Goal: Task Accomplishment & Management: Complete application form

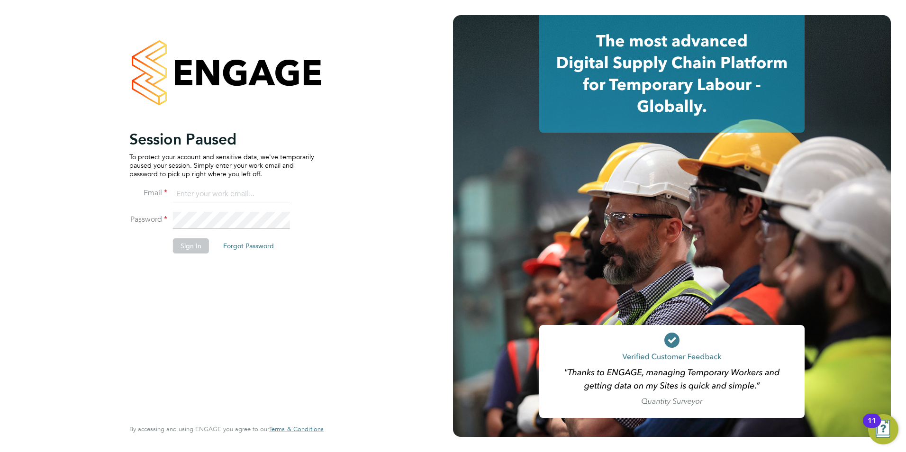
type input "libby@mmpconsultancy.co.uk"
click at [187, 243] on button "Sign In" at bounding box center [191, 245] width 36 height 15
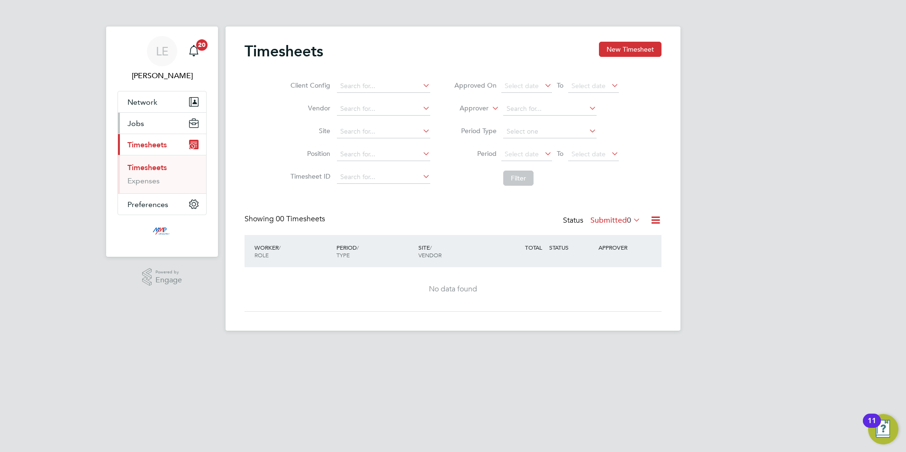
click at [151, 133] on button "Jobs" at bounding box center [162, 123] width 88 height 21
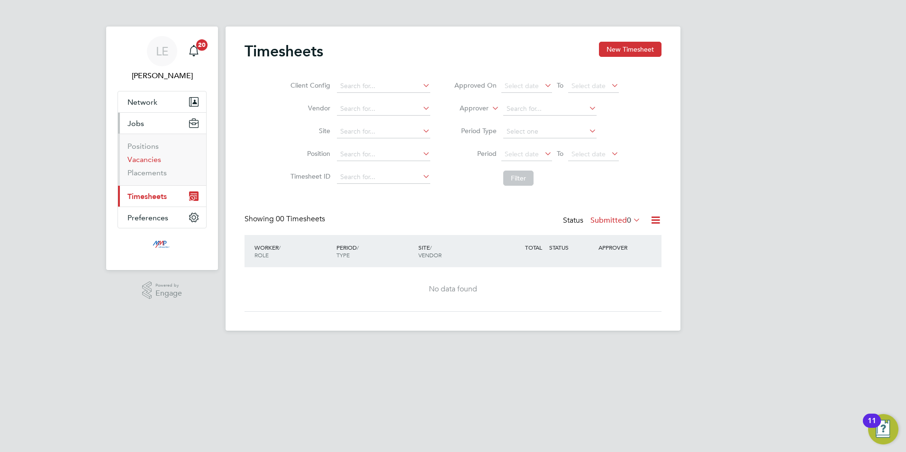
click at [137, 161] on link "Vacancies" at bounding box center [145, 159] width 34 height 9
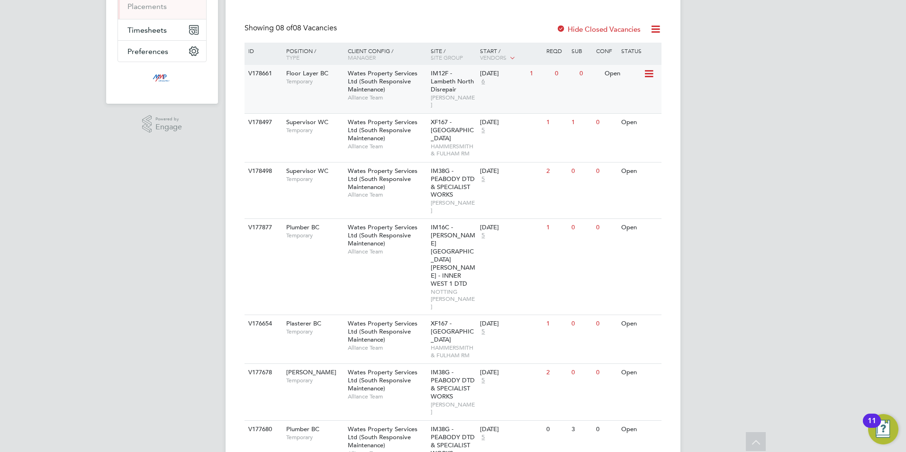
scroll to position [190, 0]
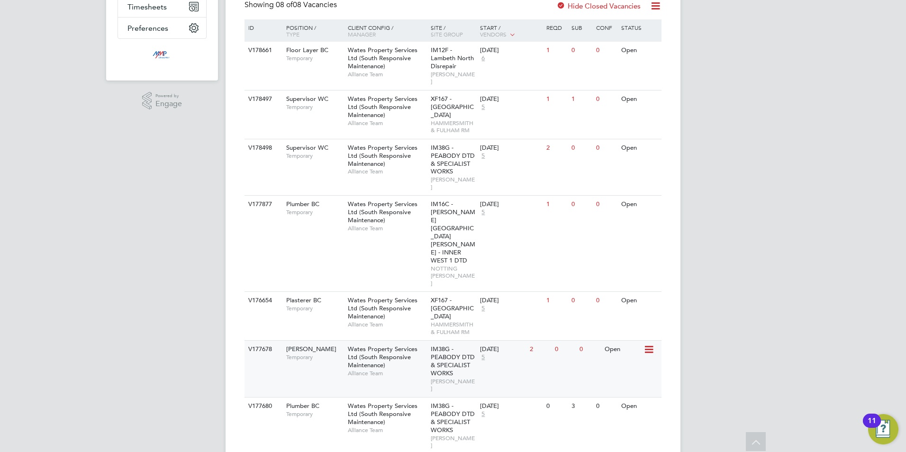
click at [368, 345] on span "Wates Property Services Ltd (South Responsive Maintenance)" at bounding box center [383, 357] width 70 height 24
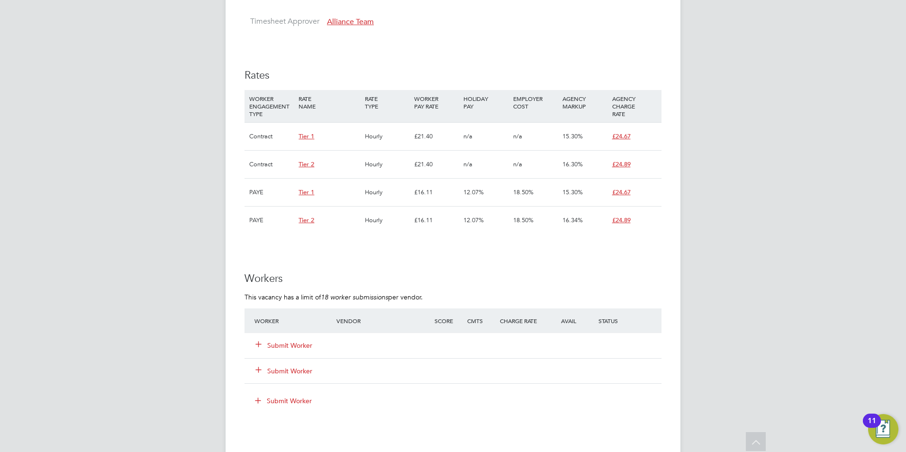
scroll to position [853, 0]
click at [294, 340] on div "Submit Worker" at bounding box center [301, 345] width 98 height 17
click at [293, 342] on button "Submit Worker" at bounding box center [284, 344] width 57 height 9
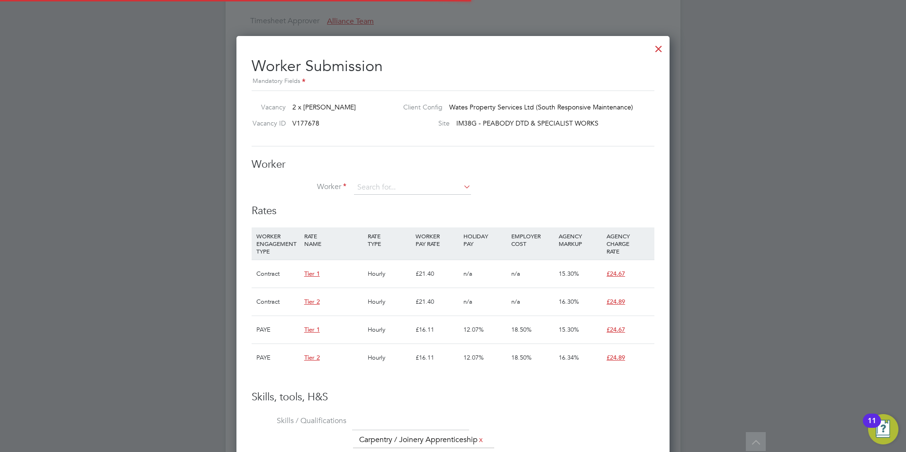
scroll to position [28, 64]
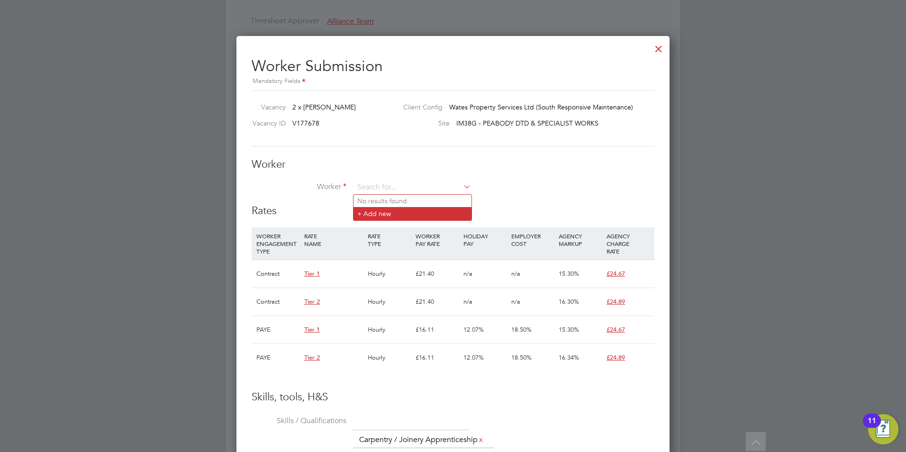
click at [379, 214] on li "+ Add new" at bounding box center [413, 213] width 118 height 13
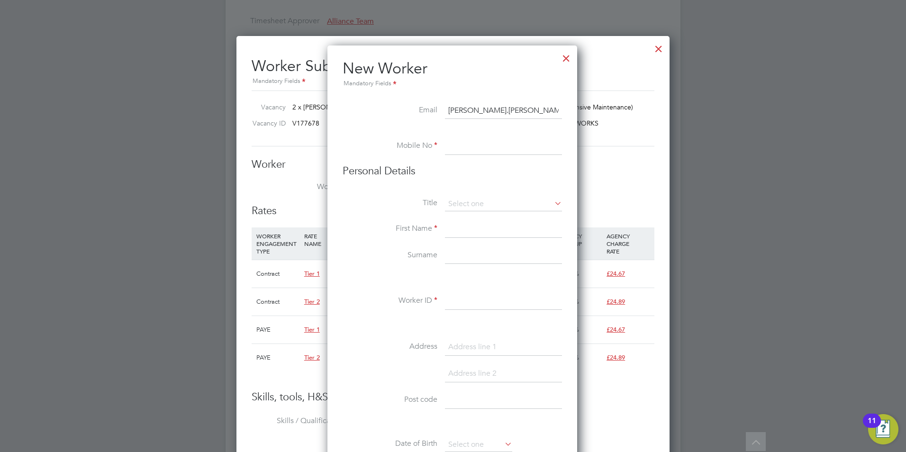
type input "[PERSON_NAME].[PERSON_NAME]"
click at [570, 55] on div at bounding box center [566, 55] width 17 height 17
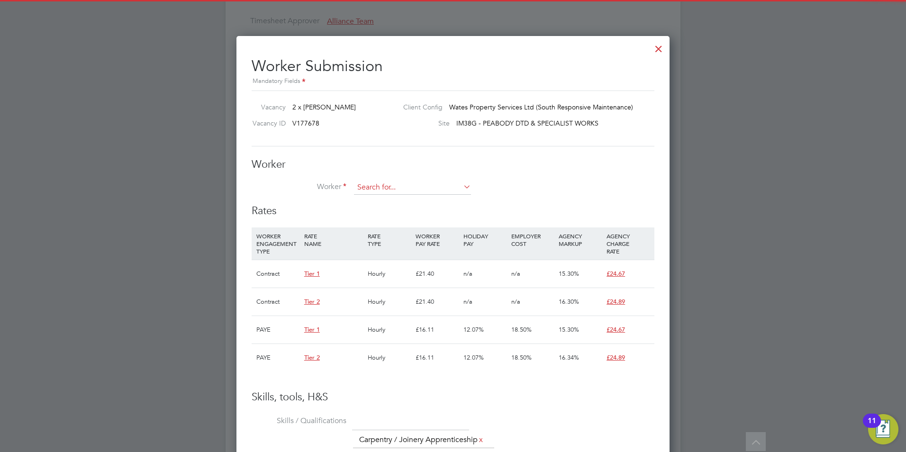
click at [376, 192] on input at bounding box center [412, 188] width 117 height 14
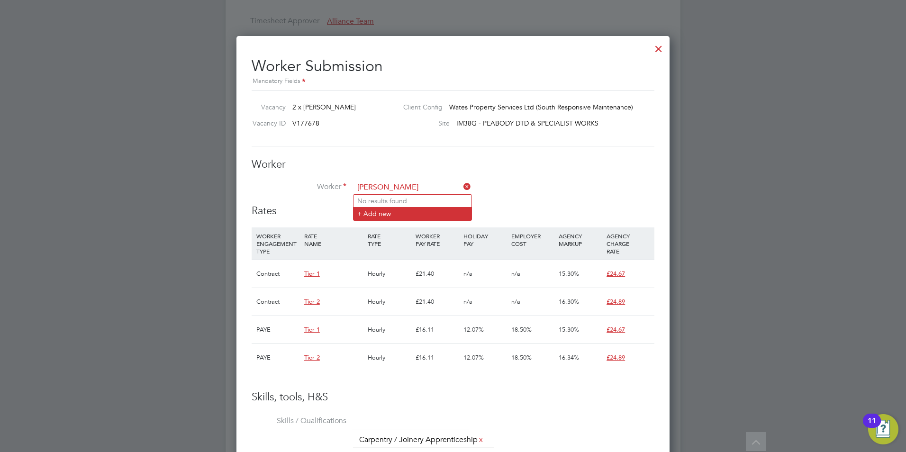
type input "[PERSON_NAME]"
click at [371, 216] on li "+ Add new" at bounding box center [413, 213] width 118 height 13
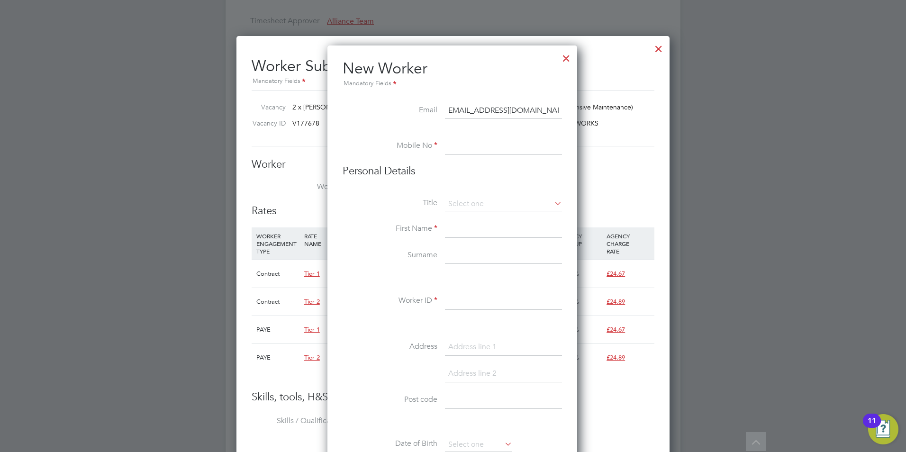
type input "[EMAIL_ADDRESS][DOMAIN_NAME]"
click at [464, 151] on input at bounding box center [503, 146] width 117 height 17
type input "07984 975491"
click at [468, 198] on input at bounding box center [503, 204] width 117 height 14
click at [458, 223] on li "Mr" at bounding box center [504, 217] width 118 height 12
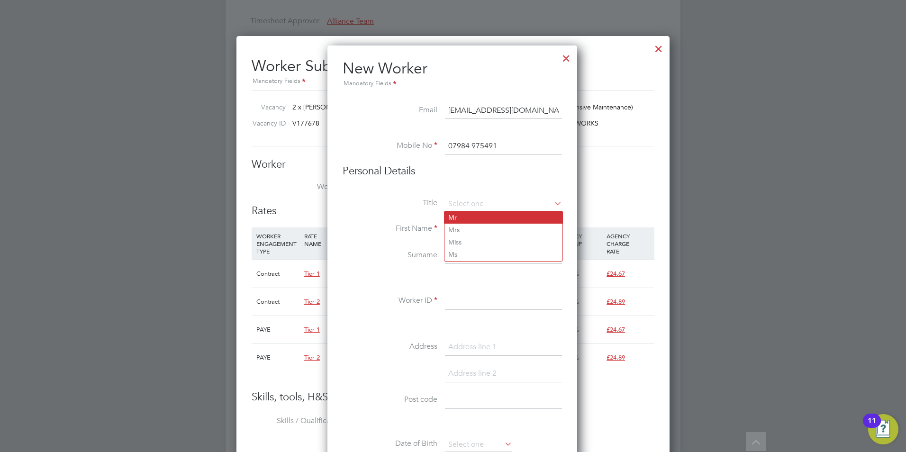
type input "Mr"
click at [458, 224] on input at bounding box center [503, 229] width 117 height 17
type input "[PERSON_NAME]"
click at [461, 256] on input at bounding box center [503, 255] width 117 height 17
type input "[PERSON_NAME]"
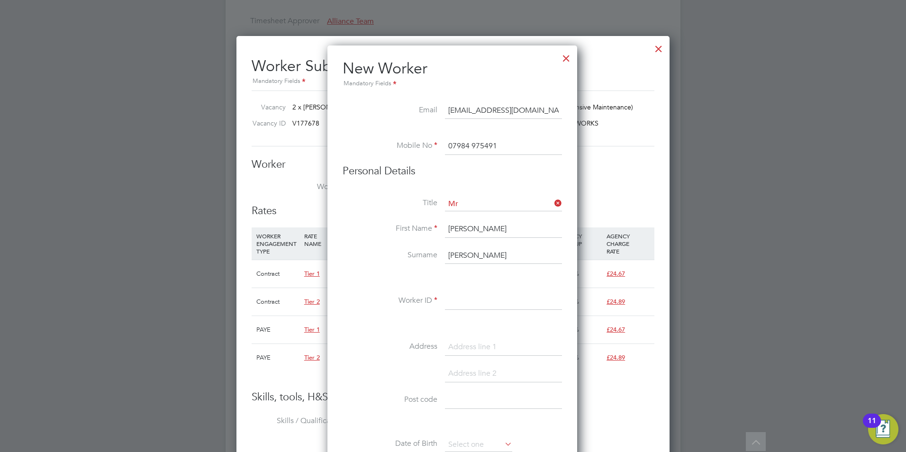
click at [471, 299] on input at bounding box center [503, 301] width 117 height 17
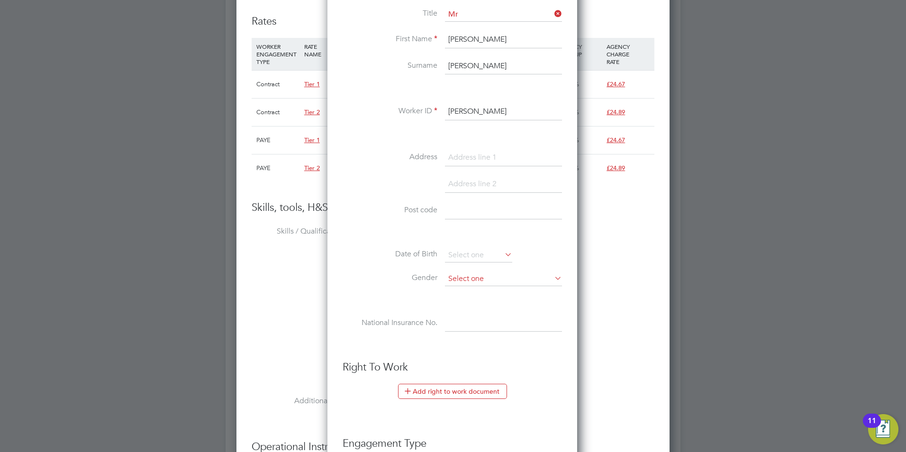
type input "[PERSON_NAME]"
click at [469, 286] on li "[DEMOGRAPHIC_DATA]" at bounding box center [504, 292] width 118 height 12
type input "[DEMOGRAPHIC_DATA]"
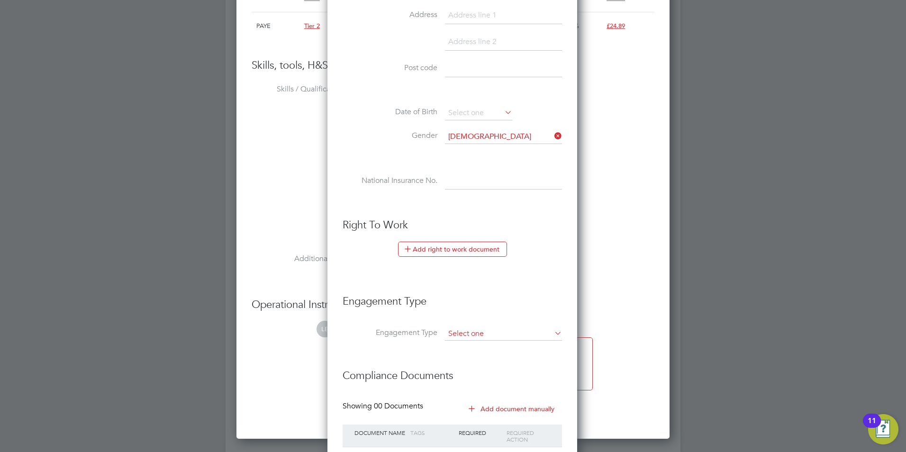
click at [486, 331] on input at bounding box center [503, 334] width 117 height 13
click at [479, 385] on li "Umbrella" at bounding box center [504, 389] width 118 height 14
type input "Umbrella"
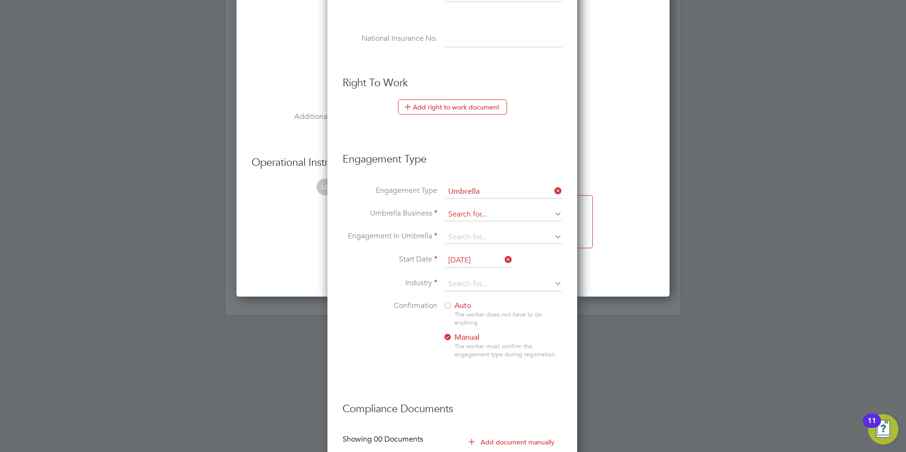
click at [470, 211] on input at bounding box center [503, 214] width 117 height 13
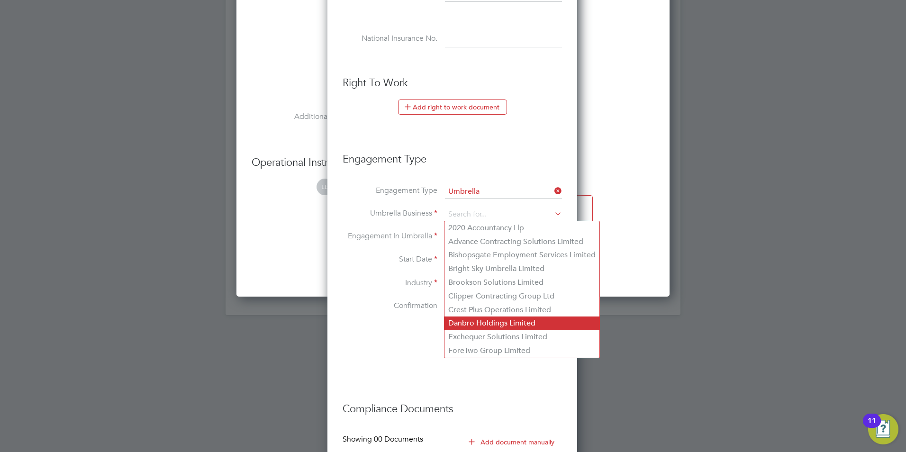
click at [460, 324] on li "Danbro Holdings Limited" at bounding box center [522, 324] width 155 height 14
type input "Danbro Holdings Limited"
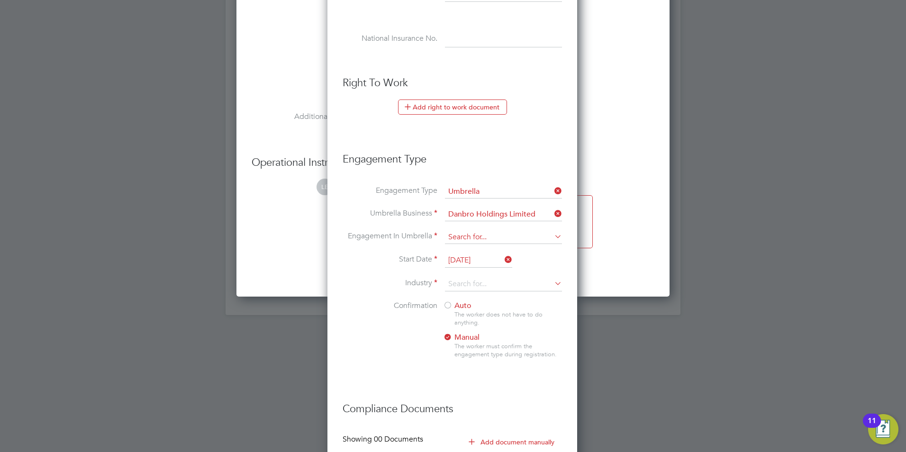
click at [464, 240] on input at bounding box center [503, 237] width 117 height 13
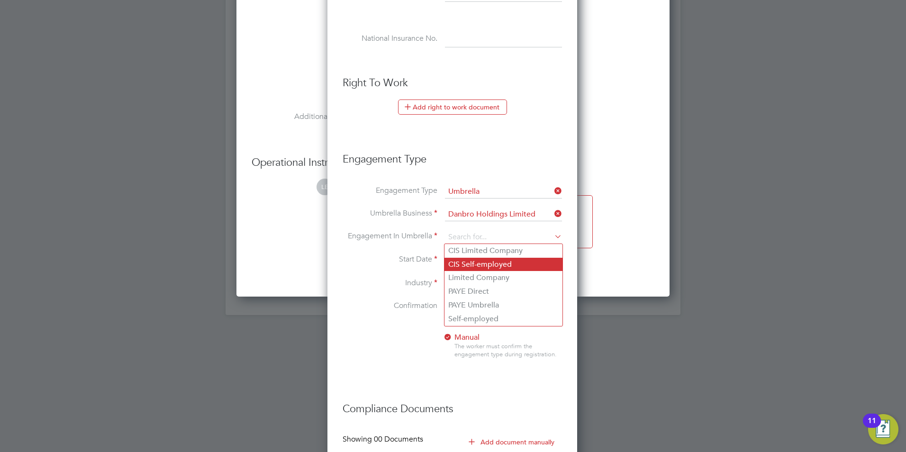
click at [471, 260] on li "CIS Self-employed" at bounding box center [504, 265] width 118 height 14
type input "CIS Self-employed"
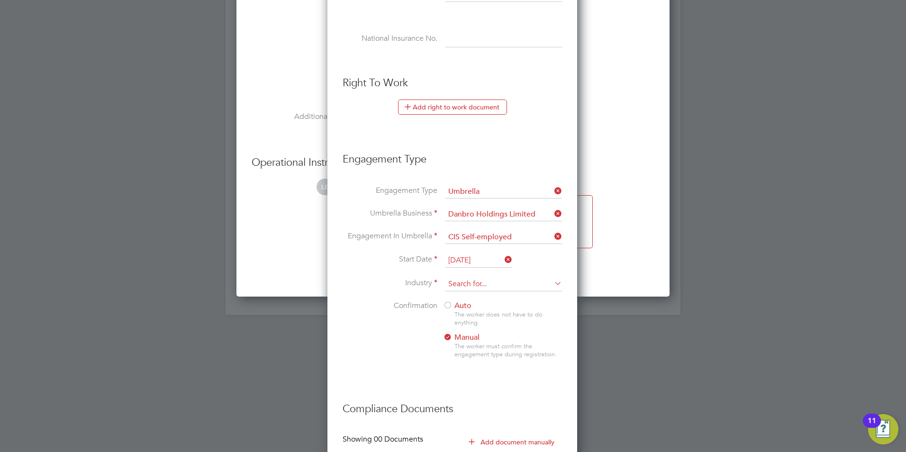
click at [476, 284] on input at bounding box center [503, 284] width 117 height 14
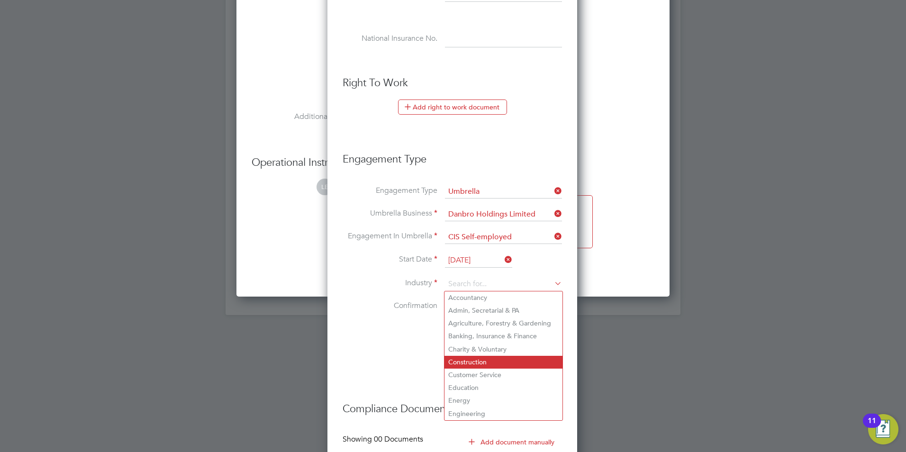
click at [473, 358] on li "Construction" at bounding box center [504, 362] width 118 height 13
type input "Construction"
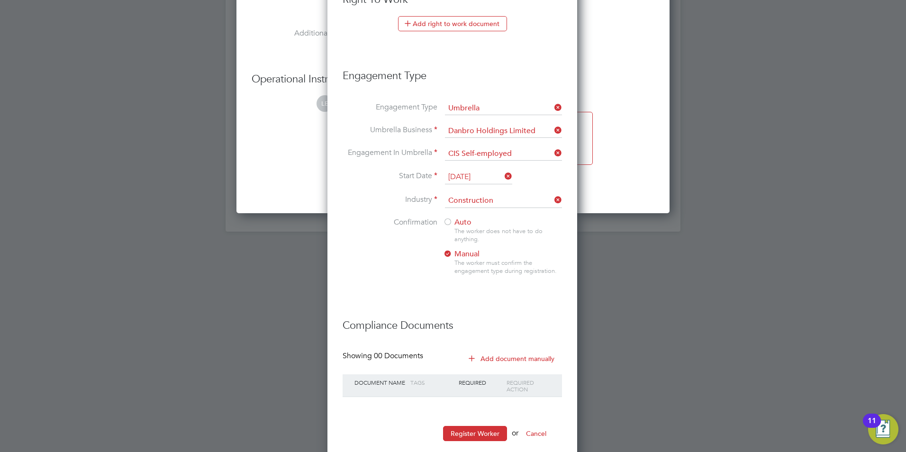
scroll to position [1422, 0]
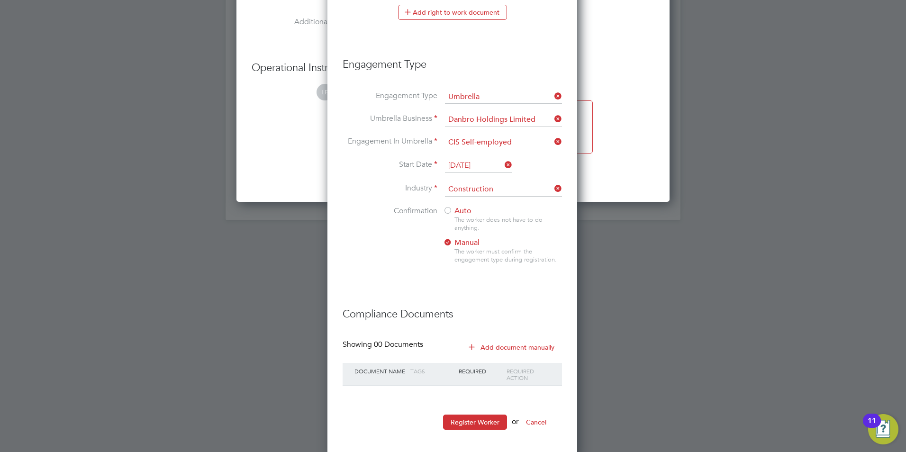
click at [447, 209] on div at bounding box center [447, 211] width 9 height 9
click at [456, 418] on button "Register Worker" at bounding box center [475, 422] width 64 height 15
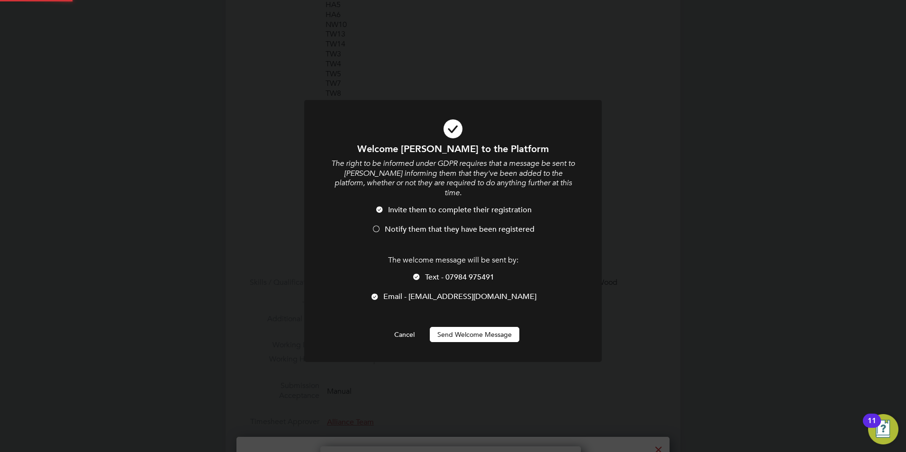
scroll to position [0, 0]
click at [376, 225] on div at bounding box center [376, 229] width 9 height 9
click at [419, 273] on div at bounding box center [416, 277] width 9 height 9
click at [456, 327] on button "Send Welcome Message" at bounding box center [475, 334] width 90 height 15
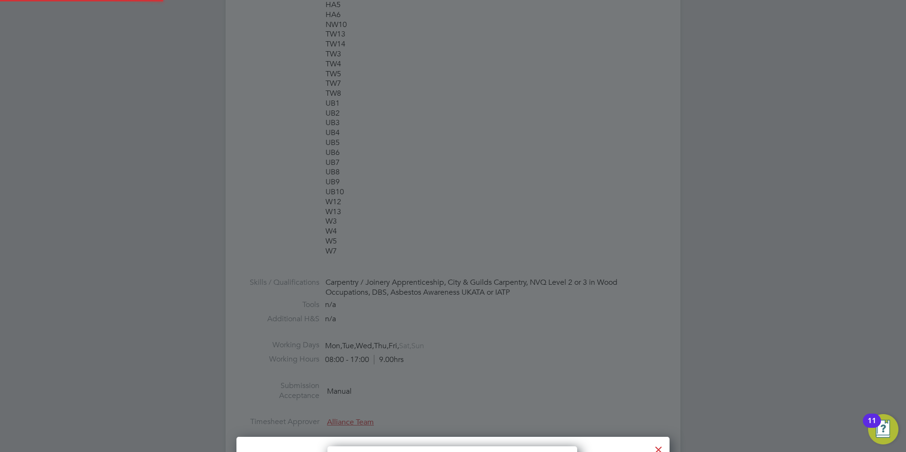
type input "[PERSON_NAME] ([PERSON_NAME])"
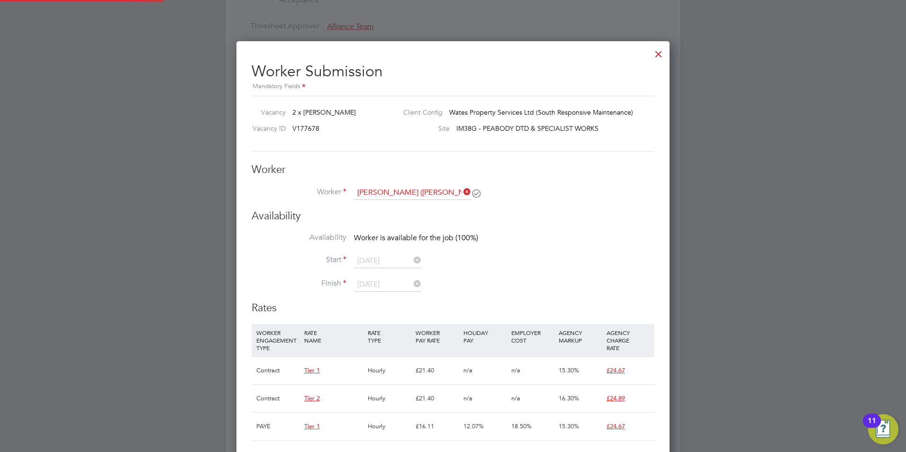
scroll to position [853, 0]
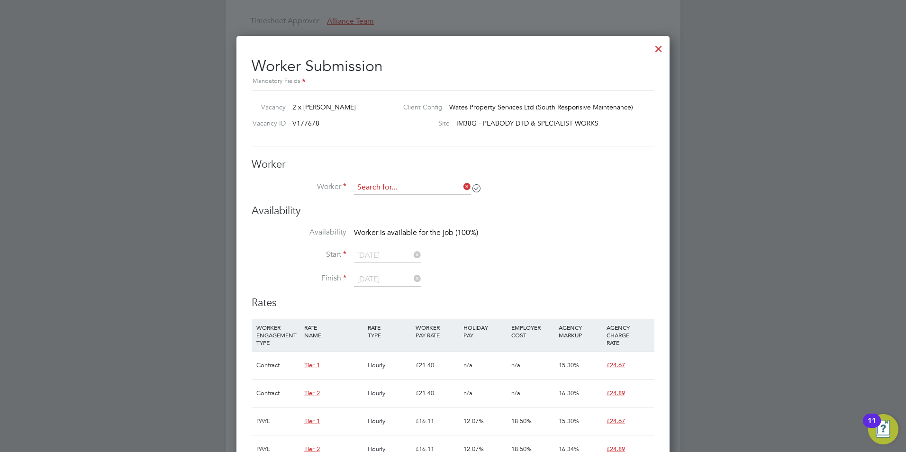
click at [377, 191] on input at bounding box center [412, 188] width 117 height 14
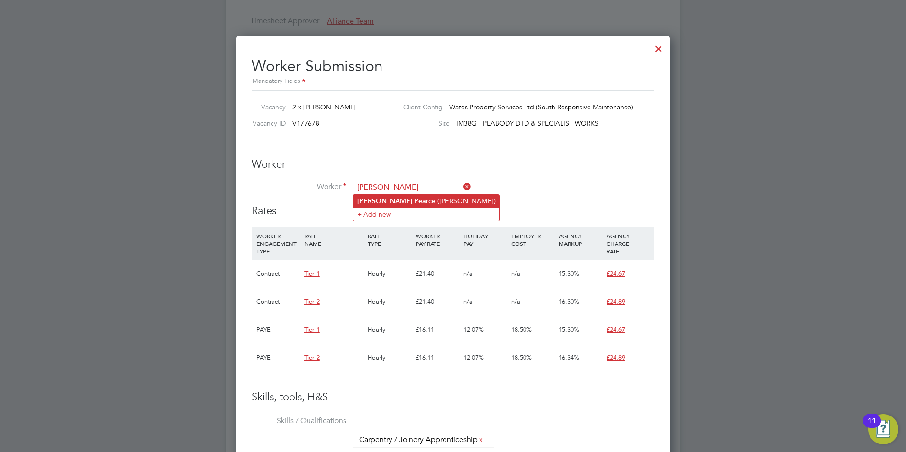
click at [400, 200] on li "[PERSON_NAME] rce ([PERSON_NAME])" at bounding box center [427, 201] width 146 height 13
type input "[PERSON_NAME] ([PERSON_NAME])"
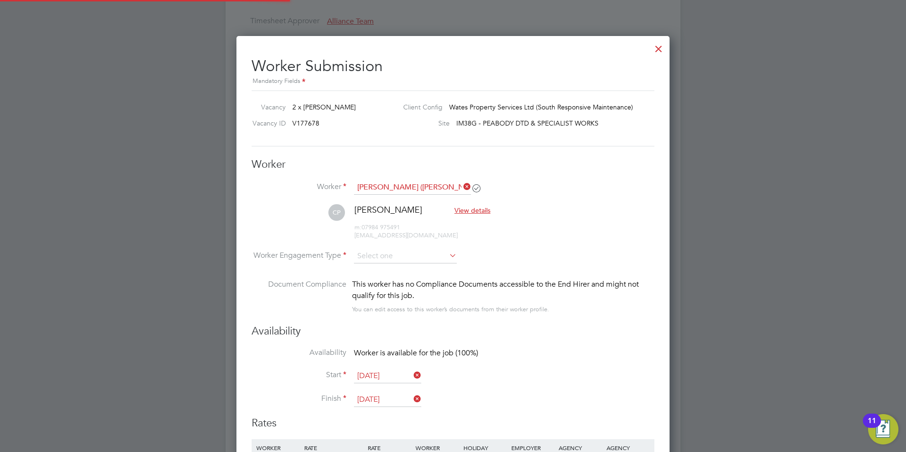
scroll to position [957, 434]
click at [394, 260] on input at bounding box center [405, 257] width 103 height 14
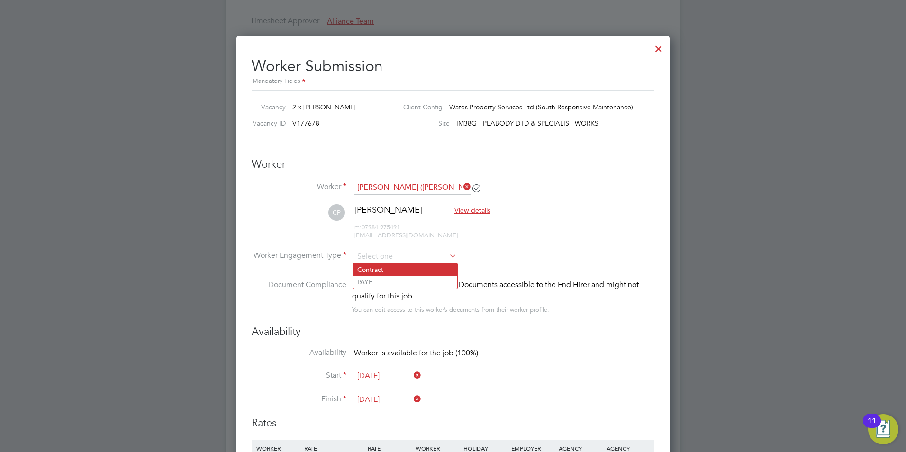
click at [391, 265] on li "Contract" at bounding box center [406, 270] width 104 height 12
type input "Contract"
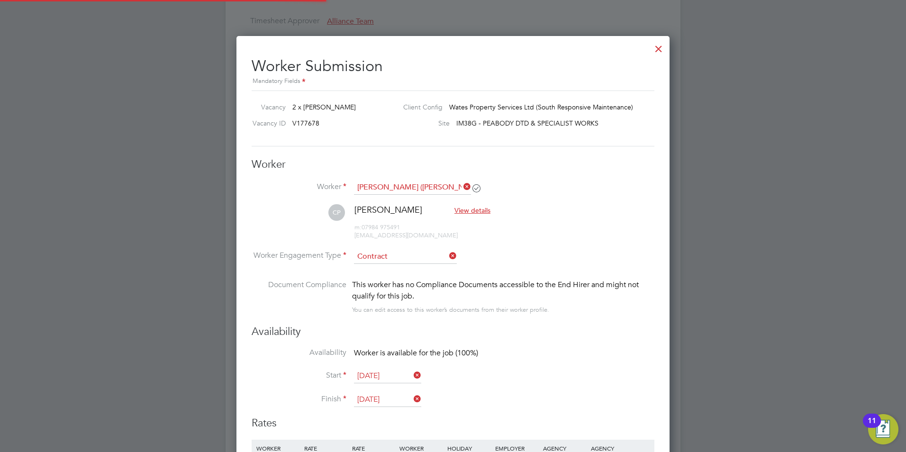
scroll to position [5, 5]
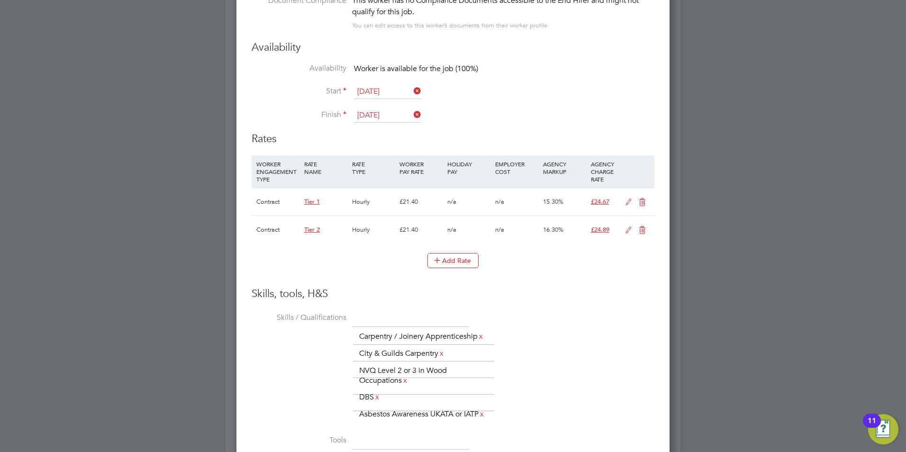
click at [643, 199] on icon at bounding box center [643, 203] width 12 height 8
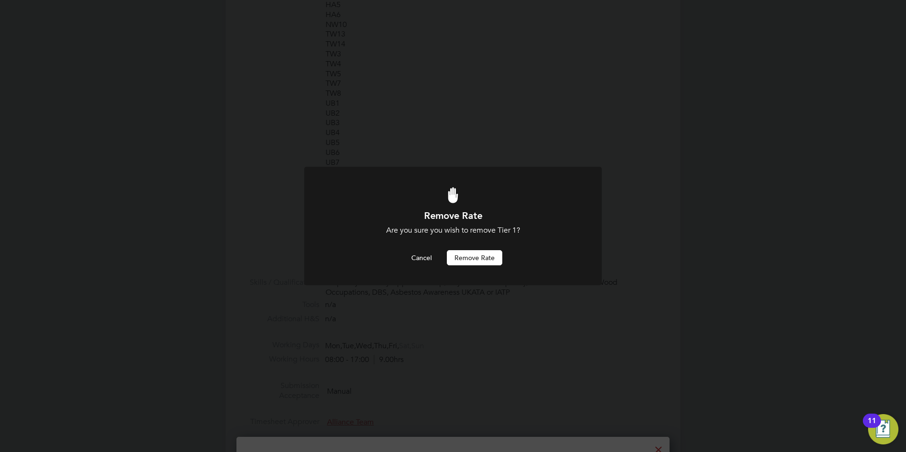
click at [479, 259] on button "Remove rate" at bounding box center [474, 257] width 55 height 15
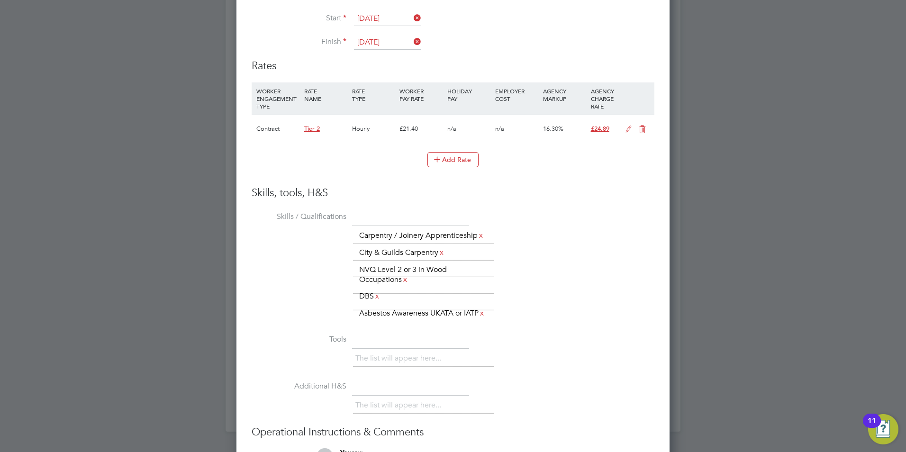
click at [624, 126] on icon at bounding box center [629, 130] width 12 height 8
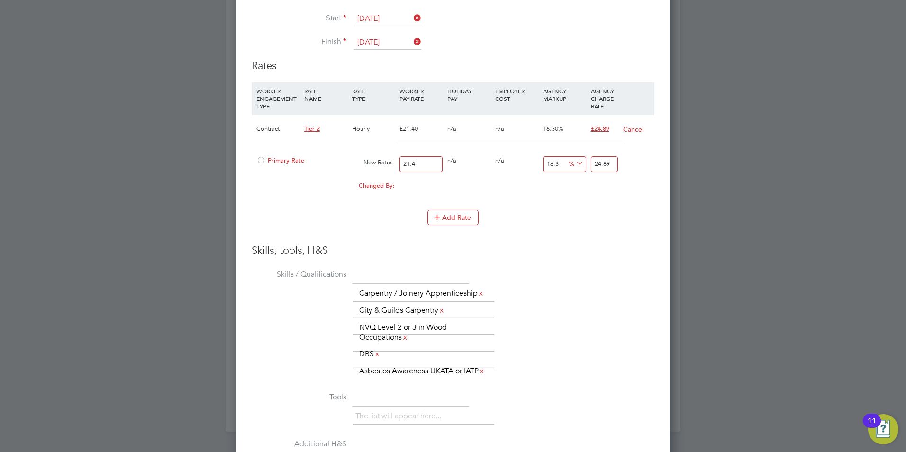
click at [277, 156] on div "Primary Rate" at bounding box center [302, 161] width 96 height 18
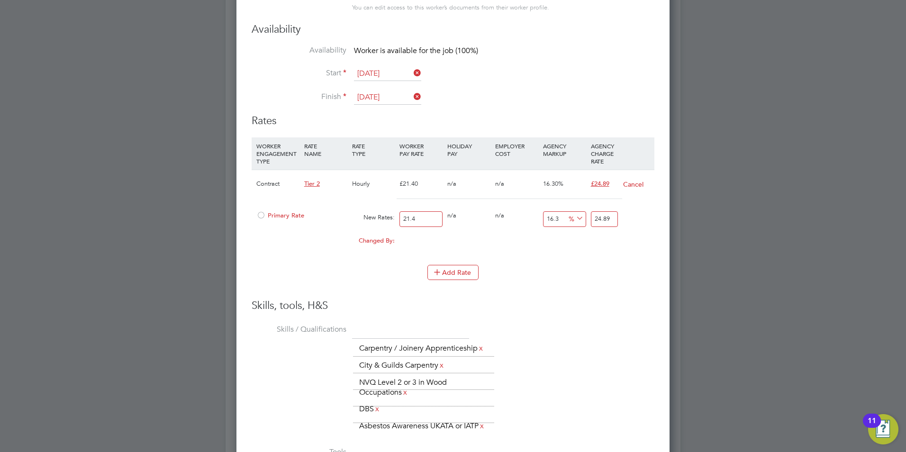
click at [273, 209] on div "Primary Rate" at bounding box center [302, 216] width 96 height 18
click at [272, 213] on span "Primary Rate" at bounding box center [280, 215] width 48 height 8
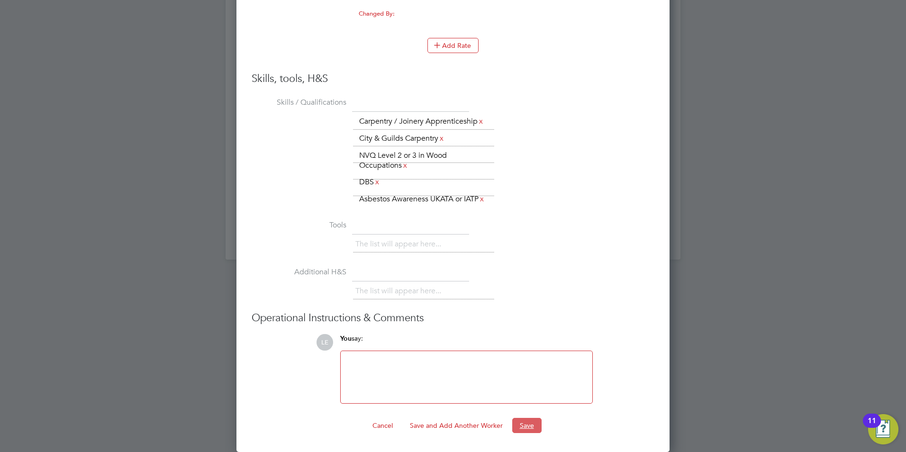
click at [524, 421] on button "Save" at bounding box center [527, 425] width 29 height 15
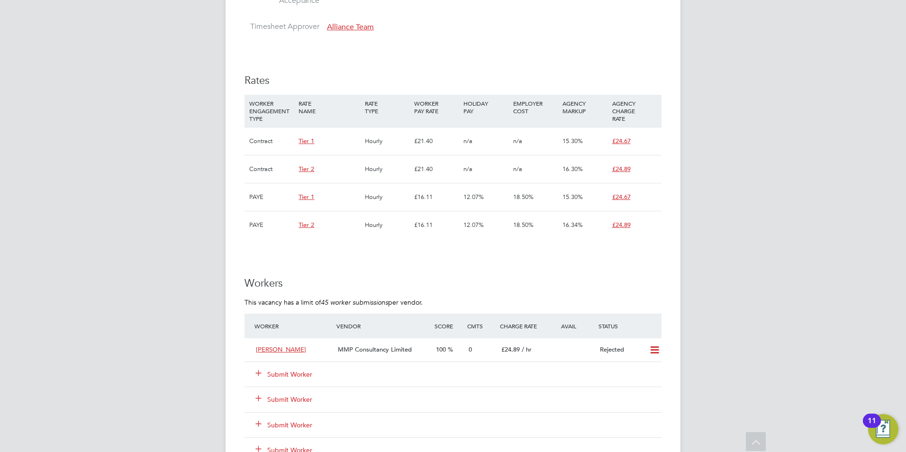
scroll to position [664, 0]
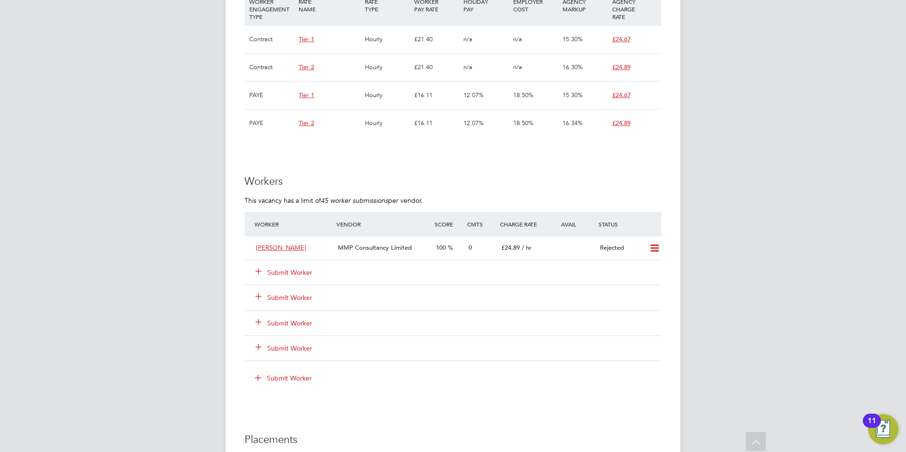
click at [296, 267] on div "Submit Worker" at bounding box center [301, 272] width 98 height 17
click at [293, 269] on button "Submit Worker" at bounding box center [284, 272] width 57 height 9
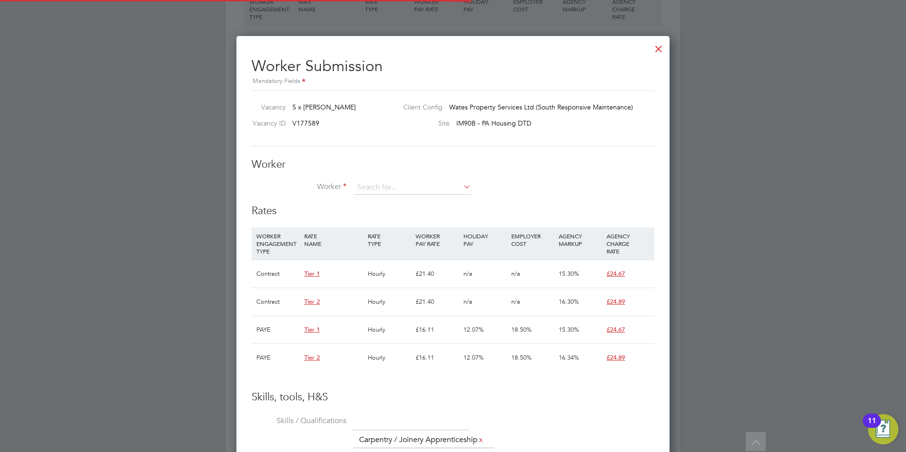
scroll to position [5, 5]
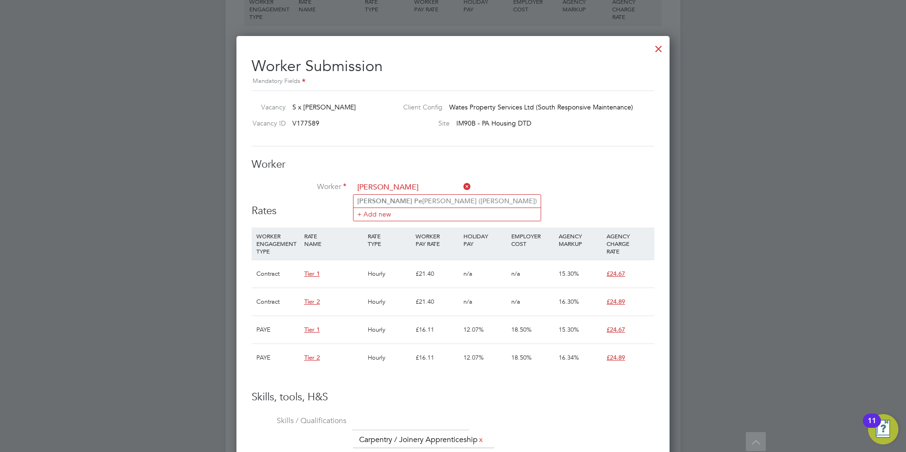
click at [390, 192] on input "[PERSON_NAME]" at bounding box center [412, 188] width 117 height 14
click at [392, 198] on li "Charlie Pe arce (Charlie Pearce)" at bounding box center [447, 201] width 187 height 13
type input "[PERSON_NAME] ([PERSON_NAME])"
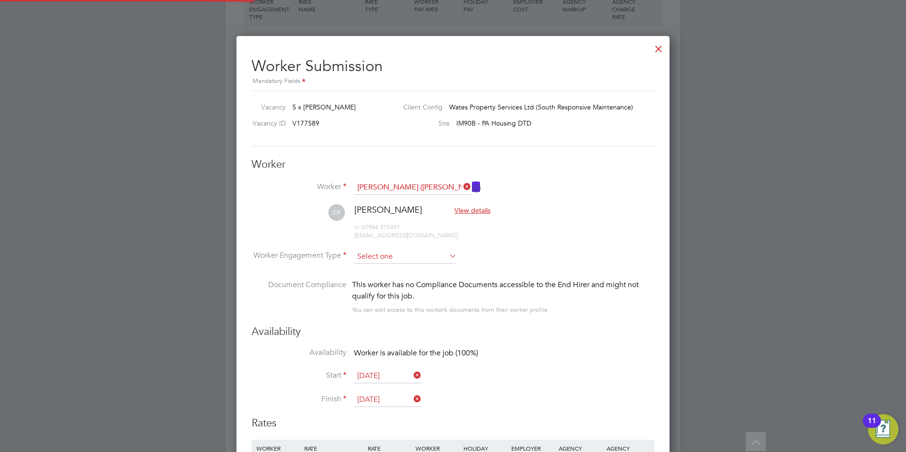
click at [387, 252] on input at bounding box center [405, 257] width 103 height 14
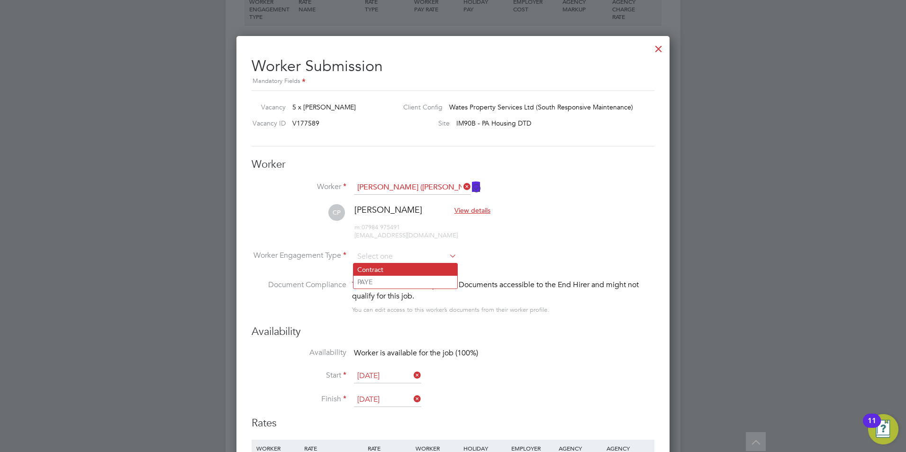
click at [397, 274] on li "Contract" at bounding box center [406, 270] width 104 height 12
type input "Contract"
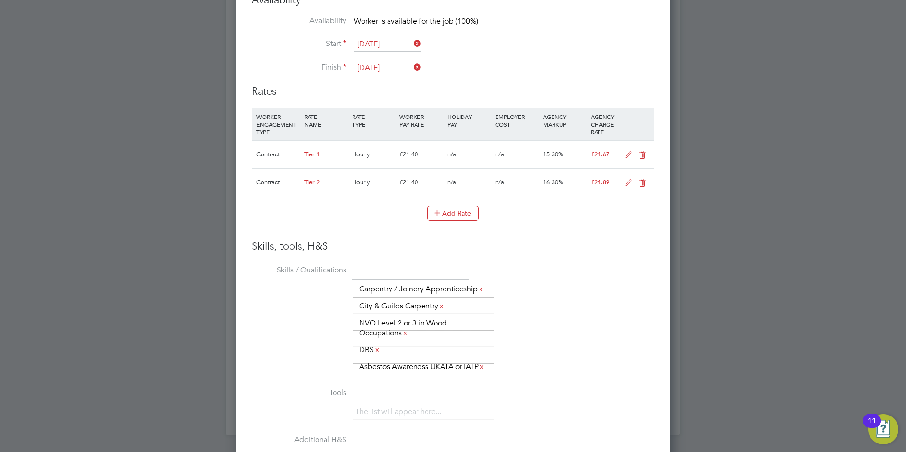
drag, startPoint x: 642, startPoint y: 152, endPoint x: 631, endPoint y: 159, distance: 13.0
click at [642, 152] on icon at bounding box center [643, 155] width 12 height 8
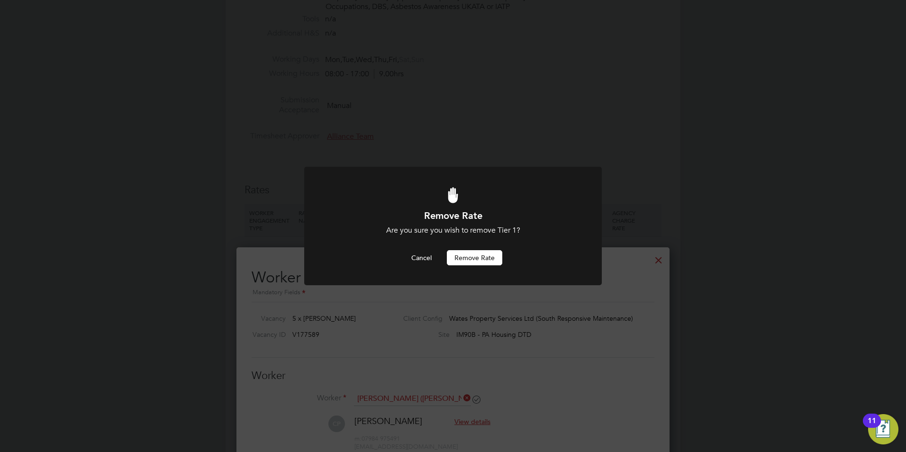
click at [471, 251] on button "Remove rate" at bounding box center [474, 257] width 55 height 15
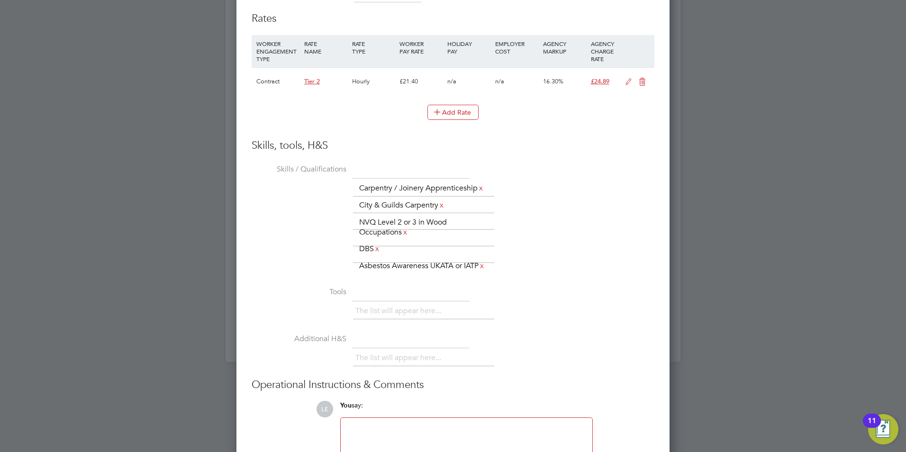
click at [629, 81] on icon at bounding box center [629, 82] width 12 height 8
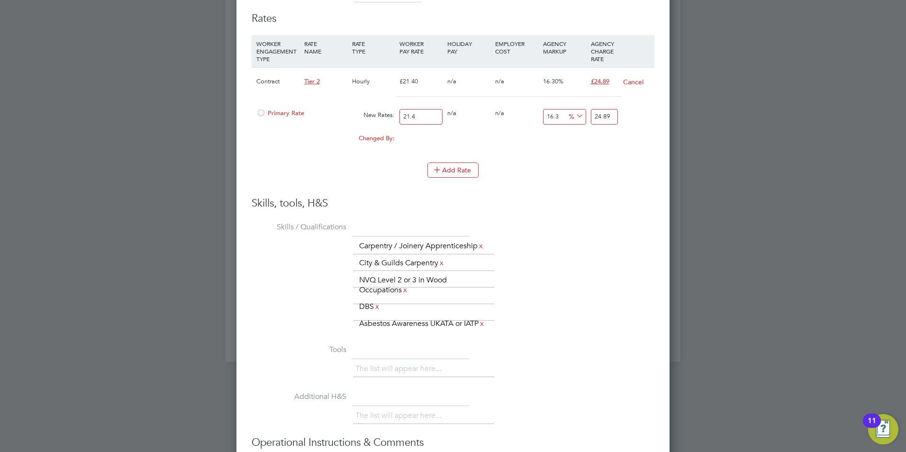
click at [280, 111] on span "Primary Rate" at bounding box center [280, 113] width 48 height 8
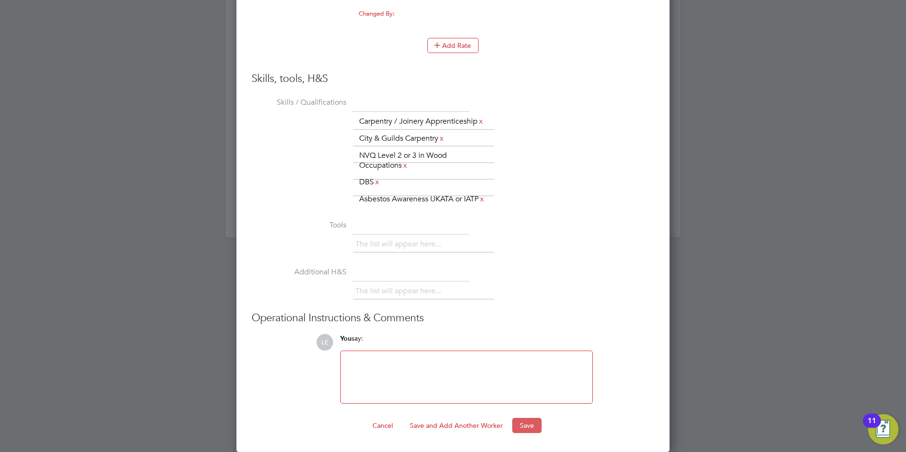
click at [533, 423] on button "Save" at bounding box center [527, 425] width 29 height 15
